Goal: Task Accomplishment & Management: Use online tool/utility

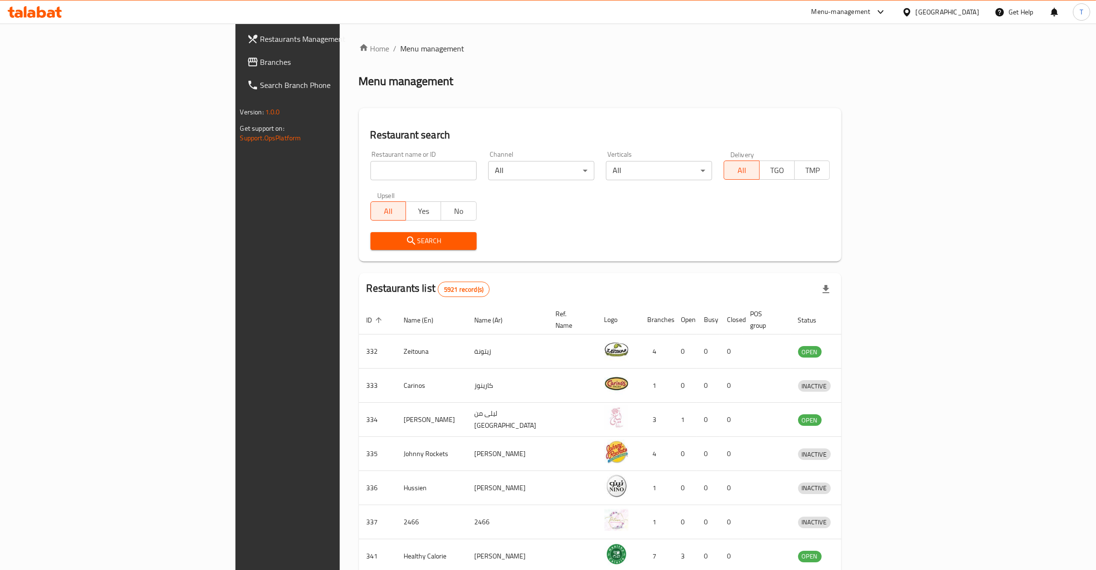
click at [370, 161] on input "search" at bounding box center [423, 170] width 106 height 19
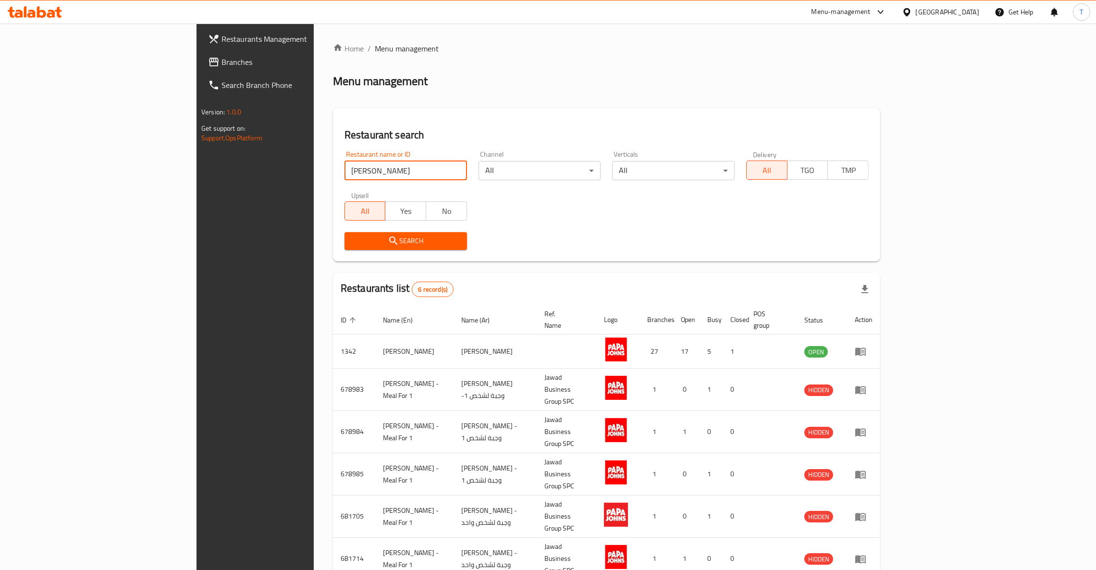
drag, startPoint x: 287, startPoint y: 166, endPoint x: 161, endPoint y: 181, distance: 127.2
click at [196, 181] on div "Restaurants Management Branches Search Branch Phone Version: 1.0.0 Get support …" at bounding box center [547, 328] width 703 height 608
type input "McD"
click button "Search" at bounding box center [405, 241] width 123 height 18
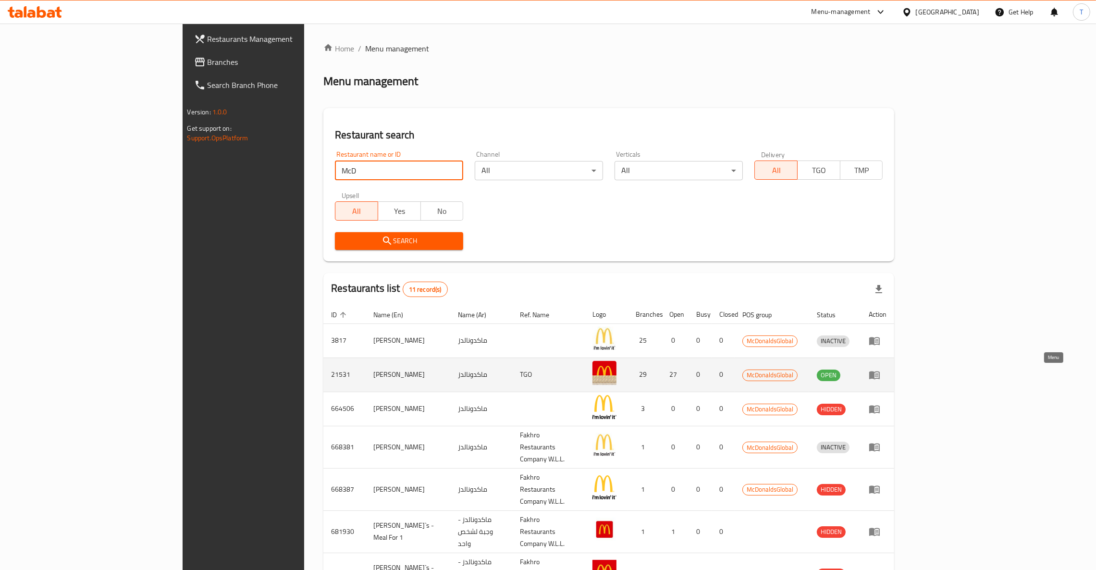
click at [880, 371] on icon "enhanced table" at bounding box center [875, 375] width 12 height 12
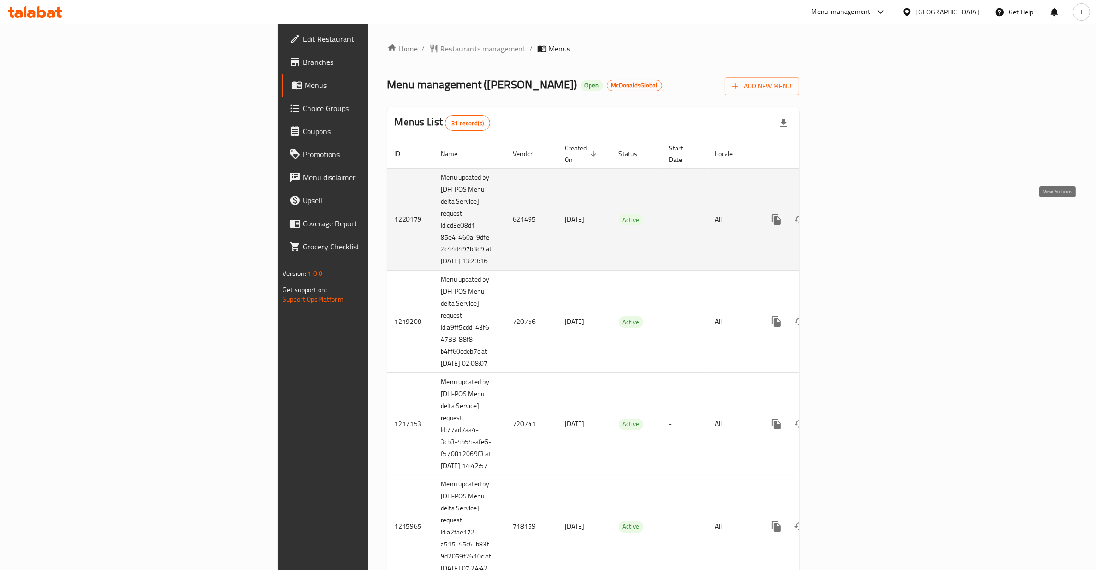
click at [850, 215] on icon "enhanced table" at bounding box center [845, 219] width 9 height 9
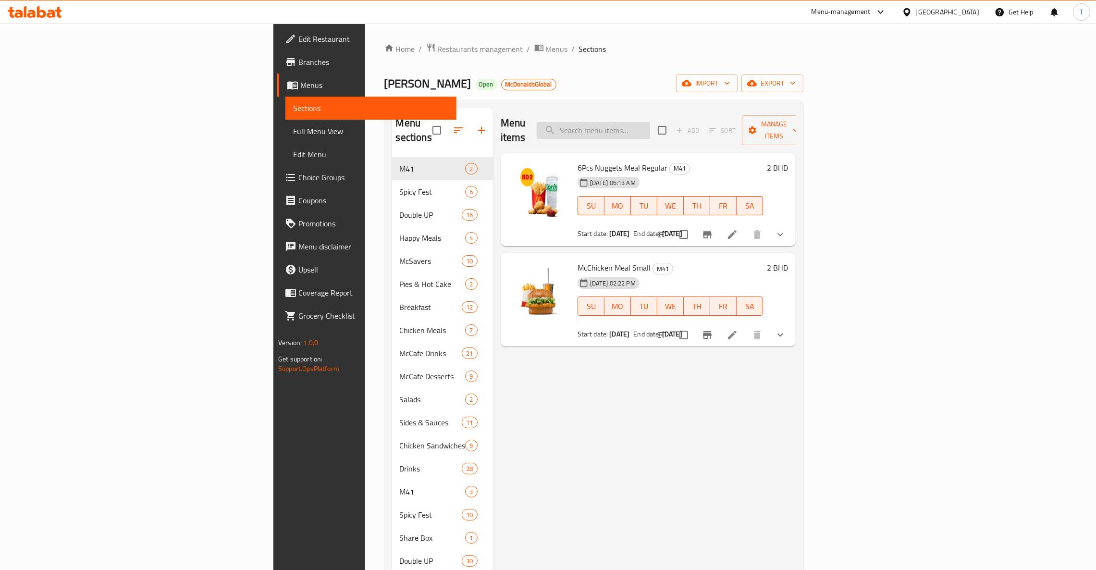
click at [650, 122] on input "search" at bounding box center [593, 130] width 113 height 17
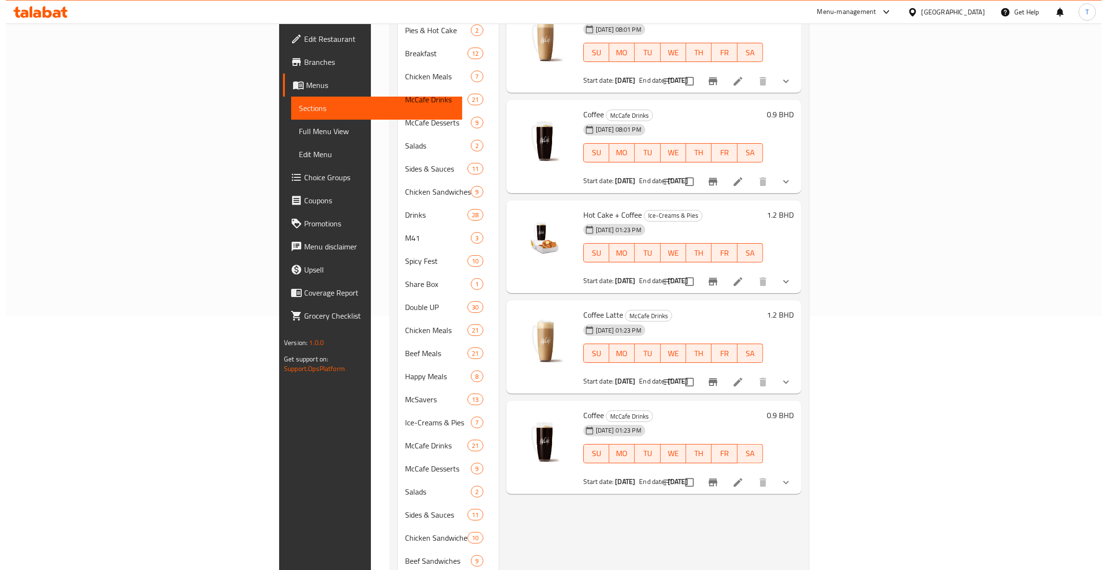
scroll to position [288, 0]
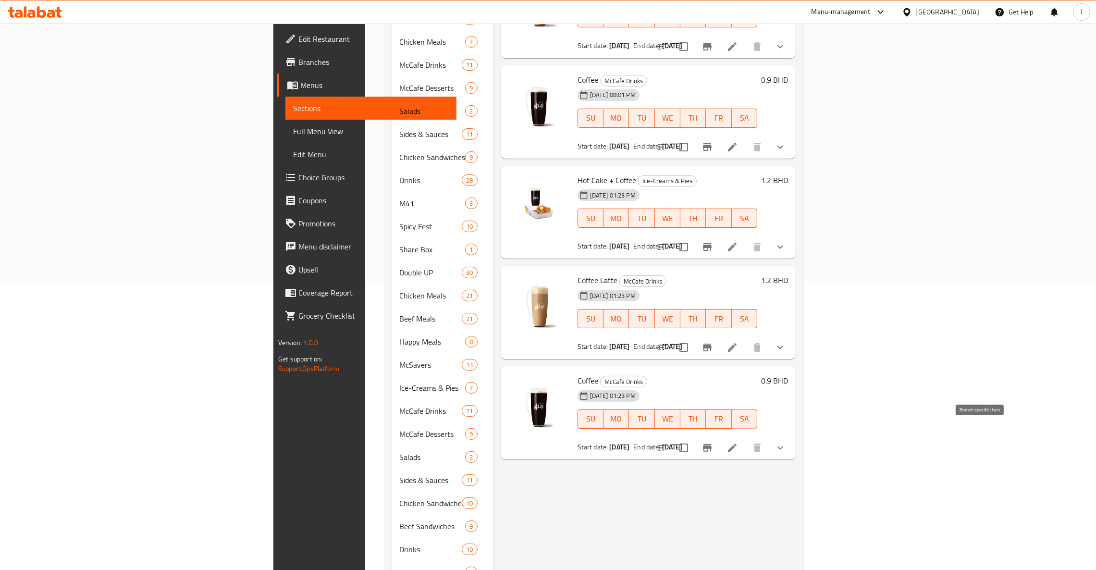
type input "Coffee"
click at [719, 436] on button "Branch-specific-item" at bounding box center [707, 447] width 23 height 23
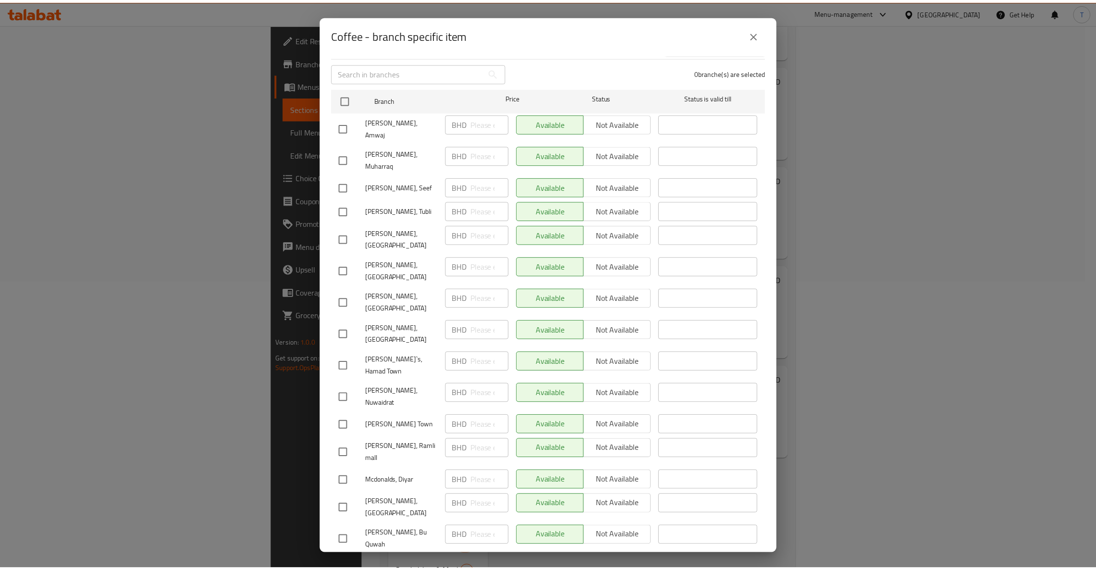
scroll to position [360, 0]
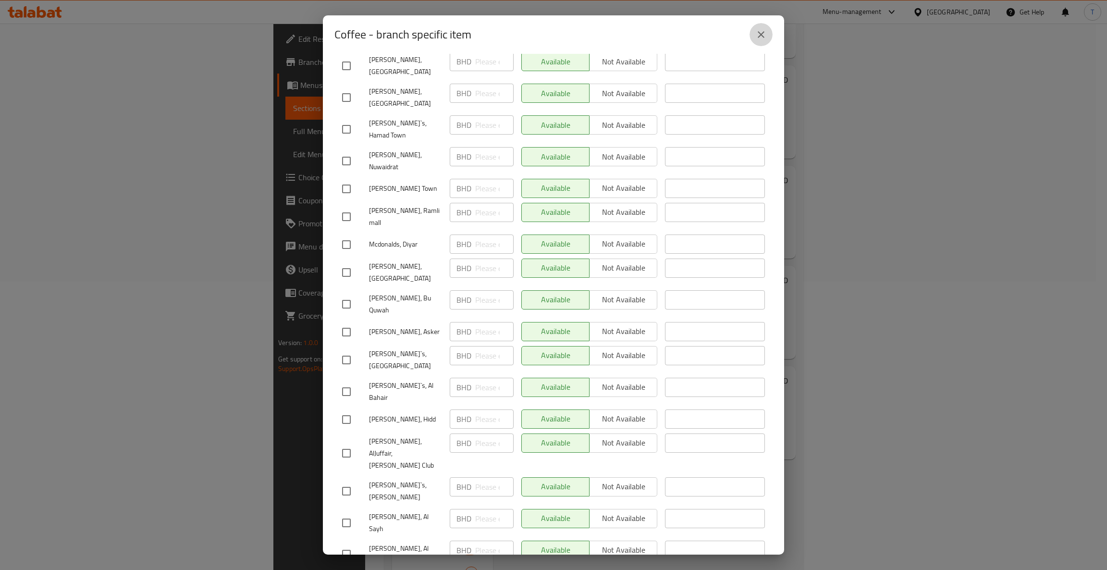
click at [766, 36] on icon "close" at bounding box center [761, 35] width 12 height 12
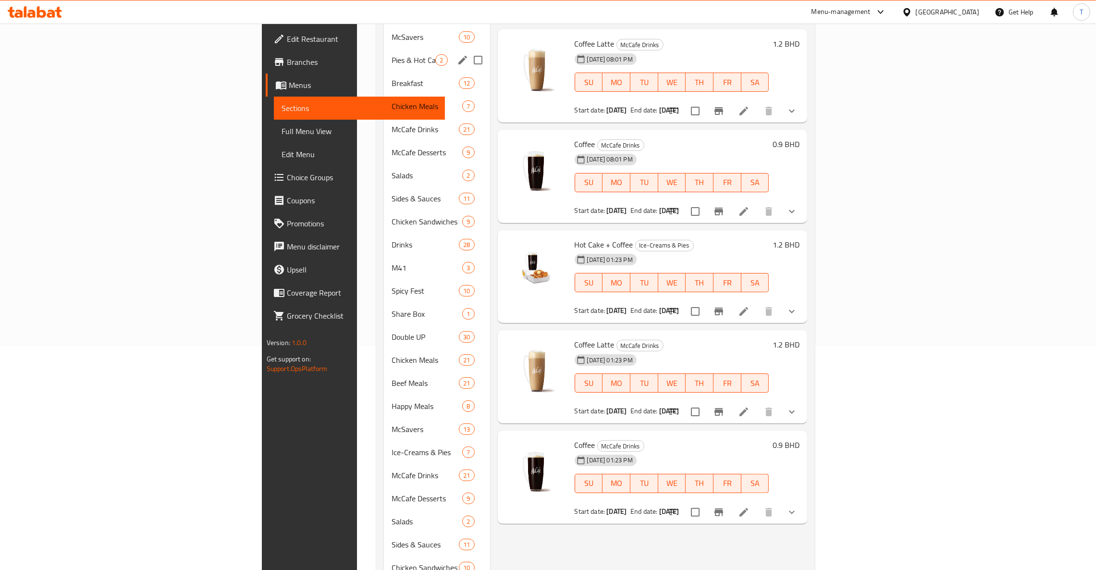
scroll to position [288, 0]
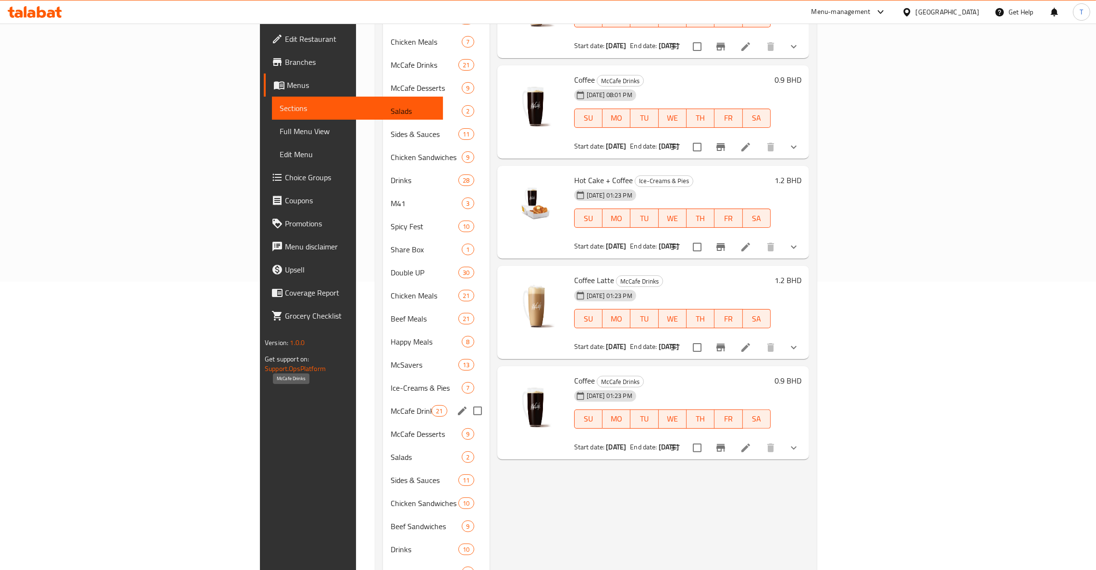
click at [391, 405] on span "McCafe Drinks" at bounding box center [411, 411] width 41 height 12
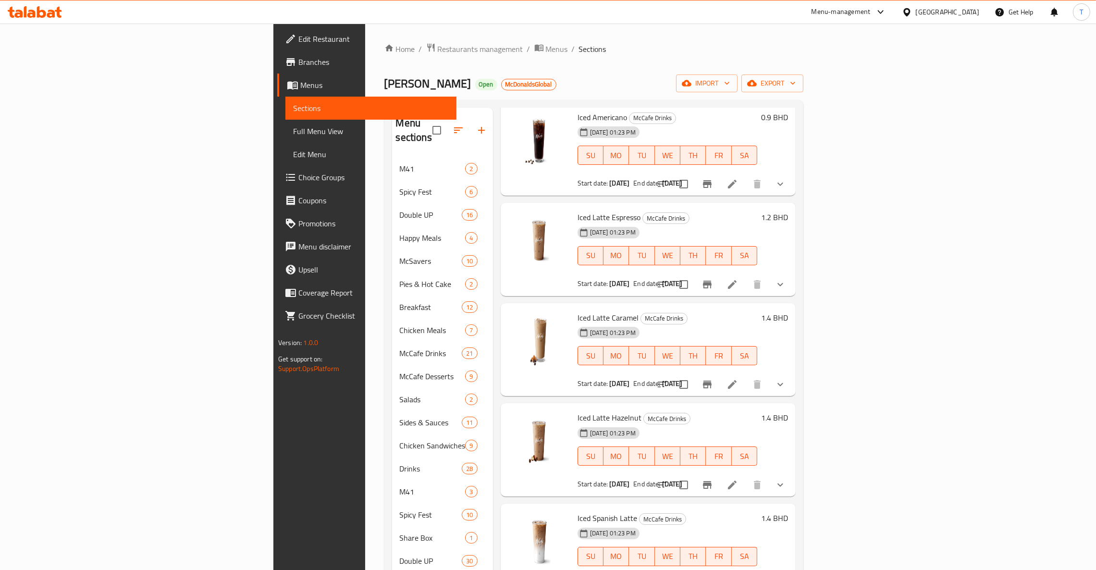
scroll to position [1081, 0]
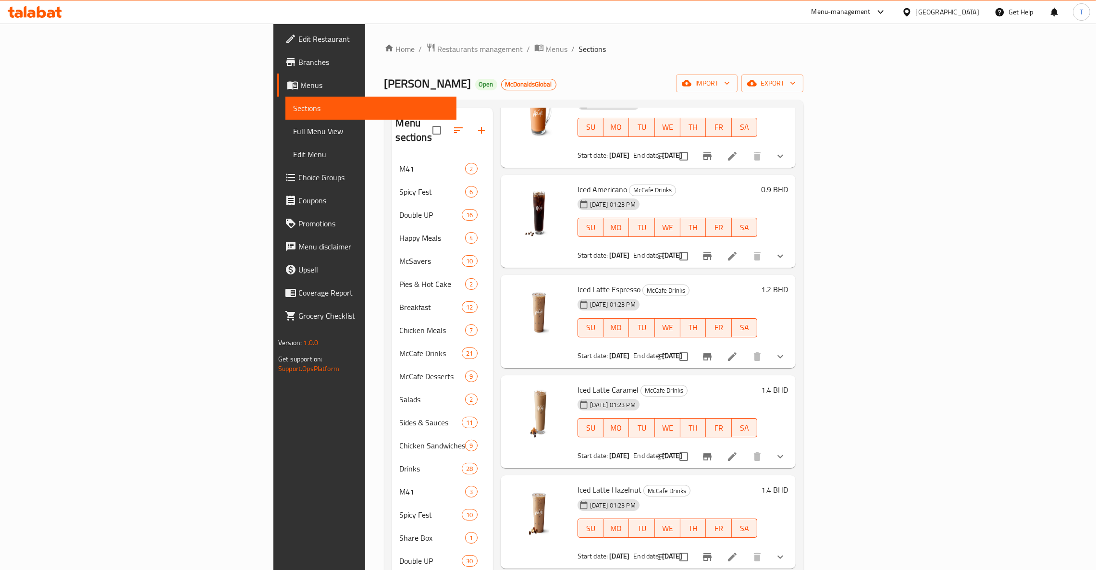
click at [712, 353] on icon "Branch-specific-item" at bounding box center [707, 357] width 9 height 8
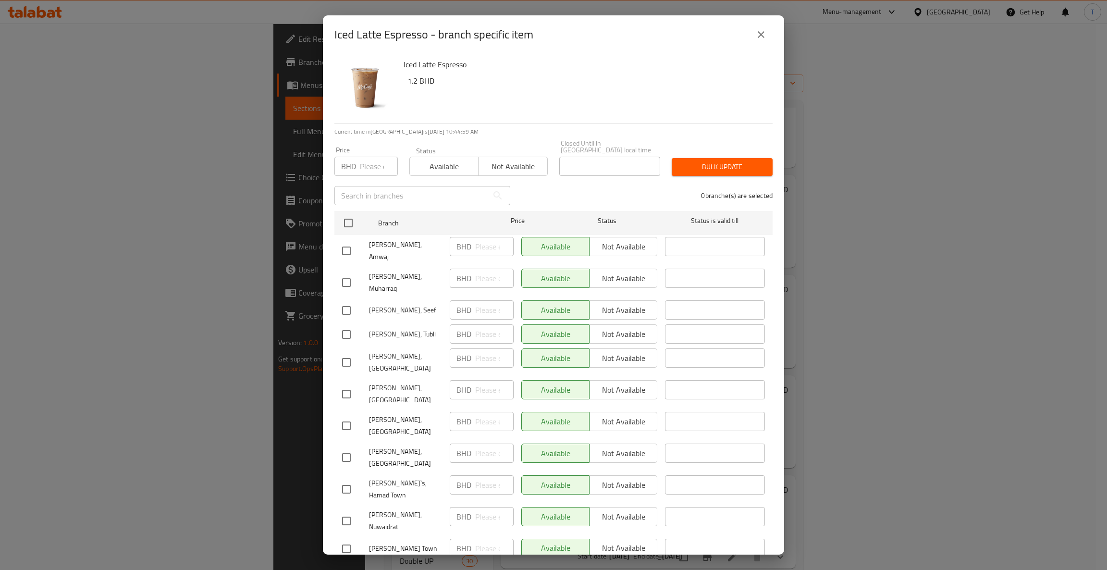
click at [761, 37] on icon "close" at bounding box center [761, 35] width 12 height 12
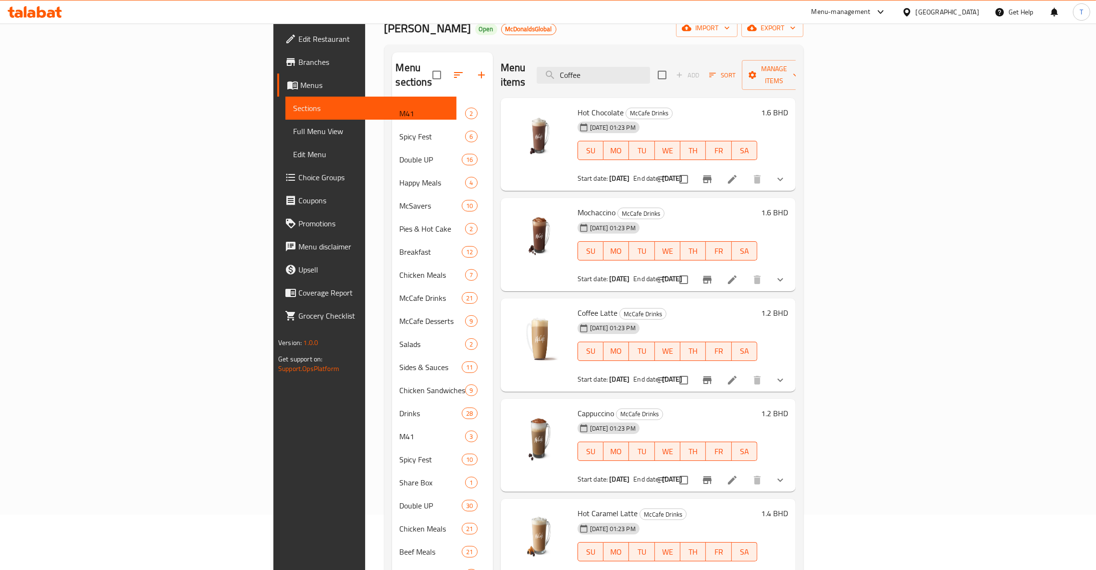
scroll to position [0, 0]
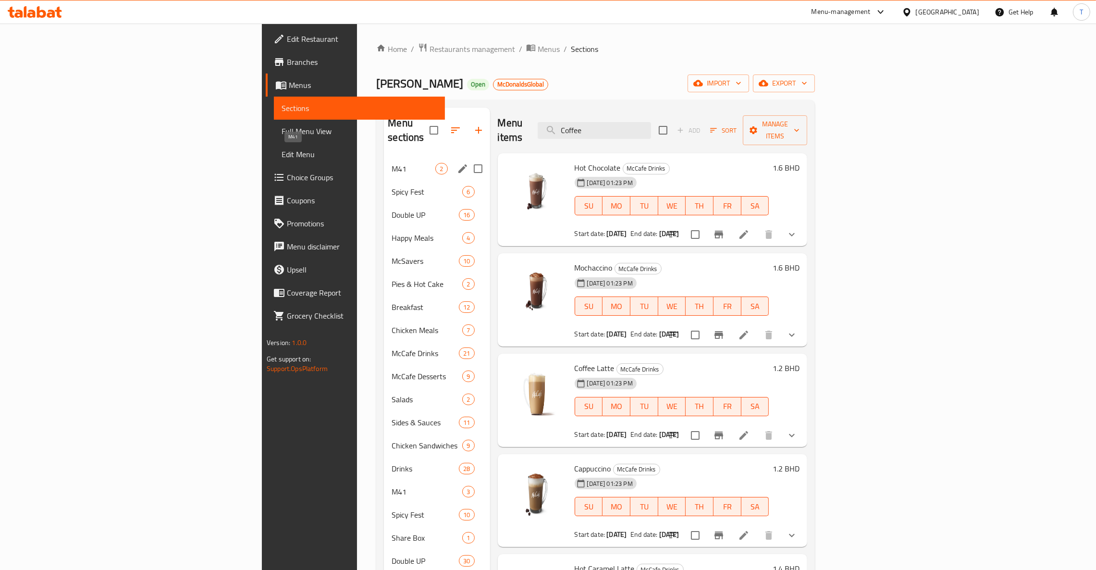
click at [392, 163] on span "M41" at bounding box center [414, 169] width 44 height 12
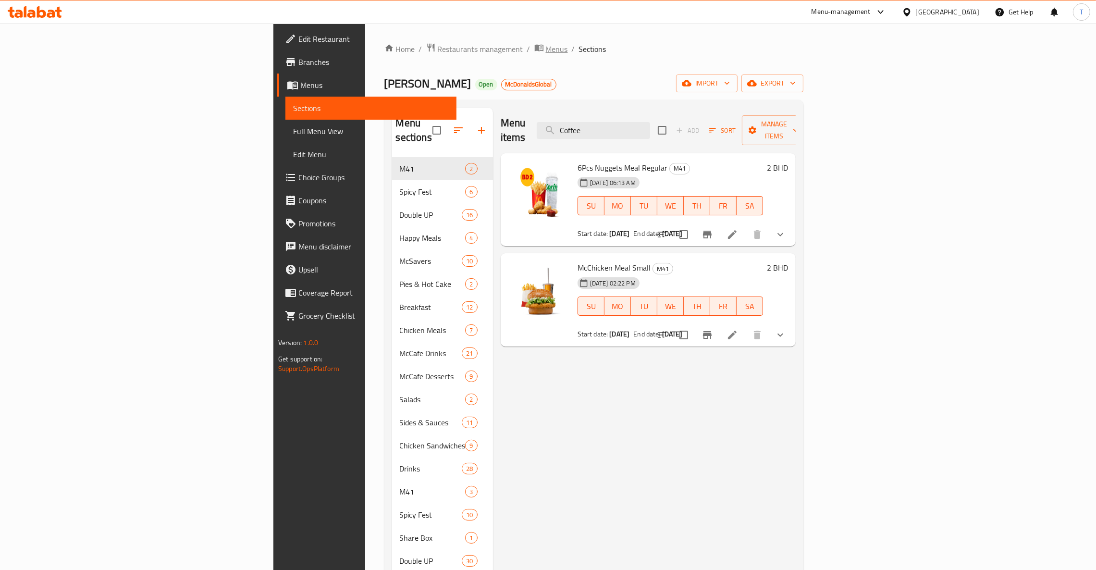
click at [546, 52] on span "Menus" at bounding box center [557, 49] width 22 height 12
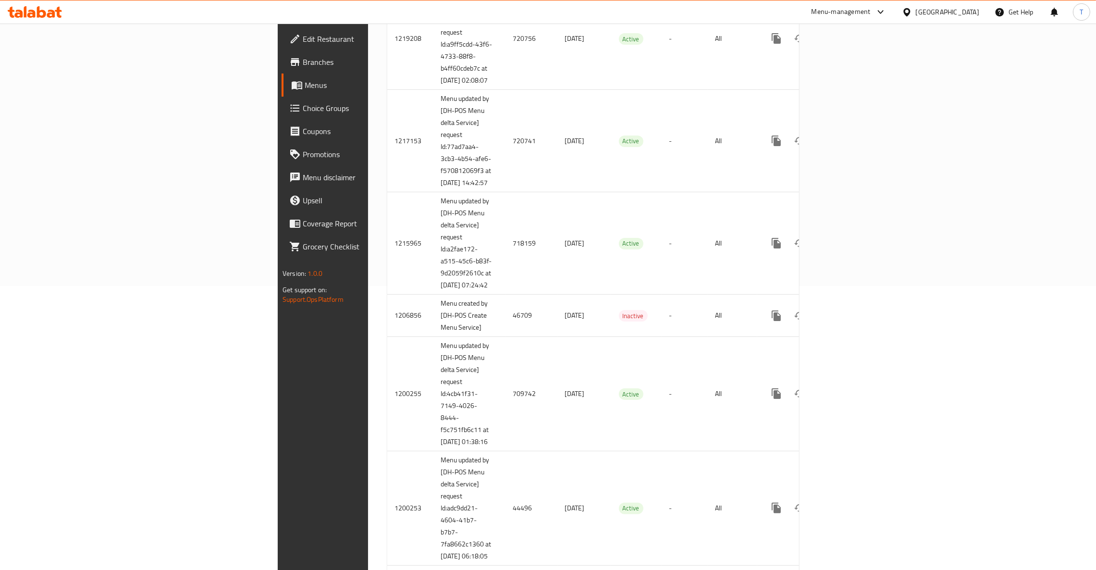
scroll to position [432, 0]
